Goal: Task Accomplishment & Management: Use online tool/utility

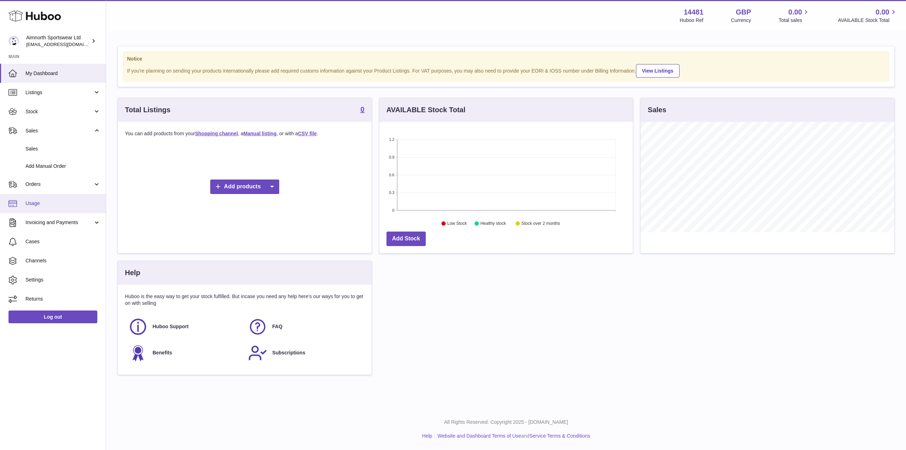
scroll to position [110, 253]
click at [54, 175] on link "Orders" at bounding box center [53, 184] width 106 height 19
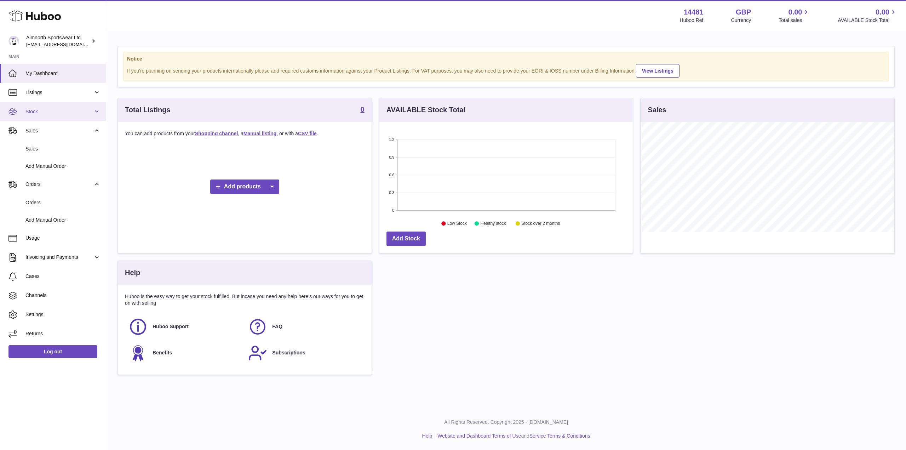
click at [72, 113] on span "Stock" at bounding box center [59, 111] width 68 height 7
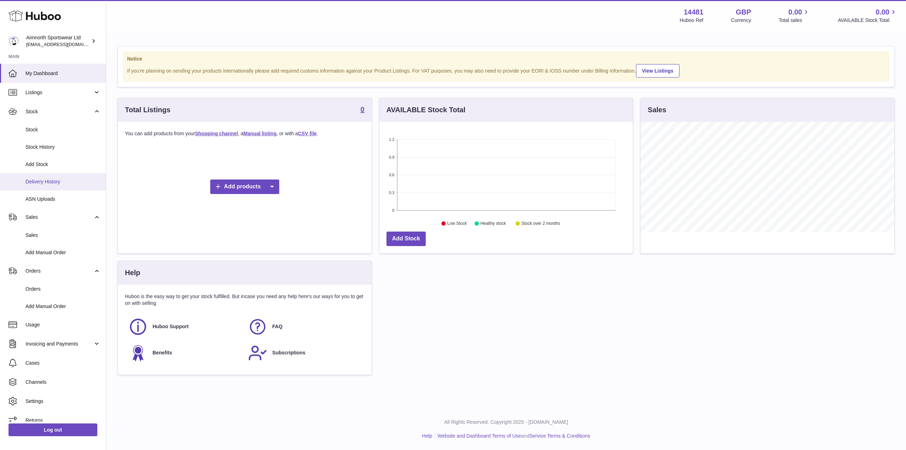
click at [50, 173] on link "Delivery History" at bounding box center [53, 181] width 106 height 17
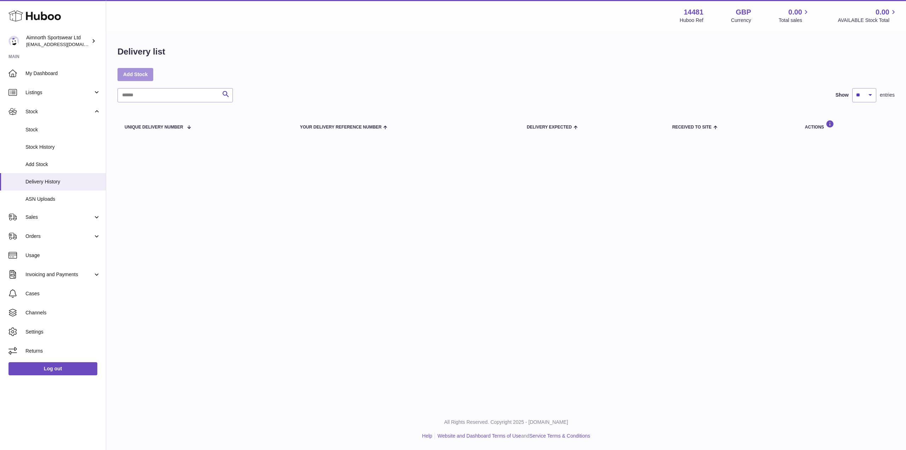
click at [142, 77] on link "Add Stock" at bounding box center [135, 74] width 36 height 13
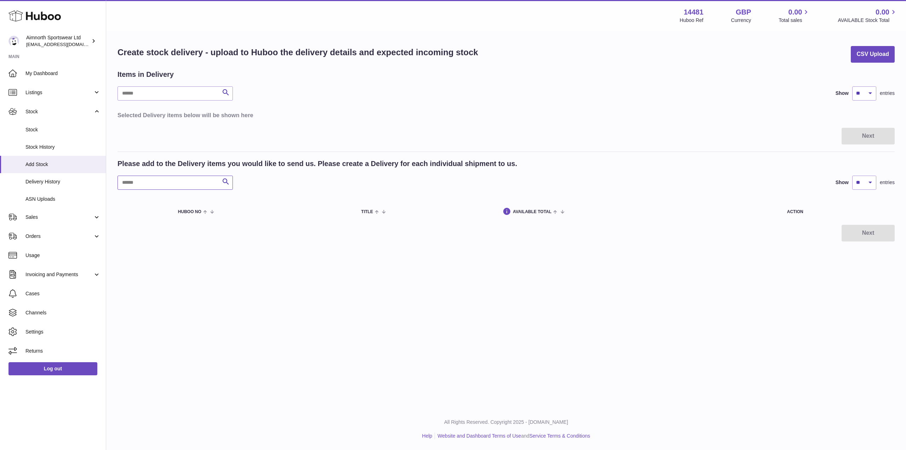
click at [189, 185] on input "text" at bounding box center [174, 183] width 115 height 14
click at [188, 92] on input "text" at bounding box center [174, 93] width 115 height 14
click at [223, 93] on icon "submit" at bounding box center [226, 92] width 8 height 9
click at [67, 165] on span "Add Stock" at bounding box center [62, 164] width 75 height 7
